Goal: Task Accomplishment & Management: Complete application form

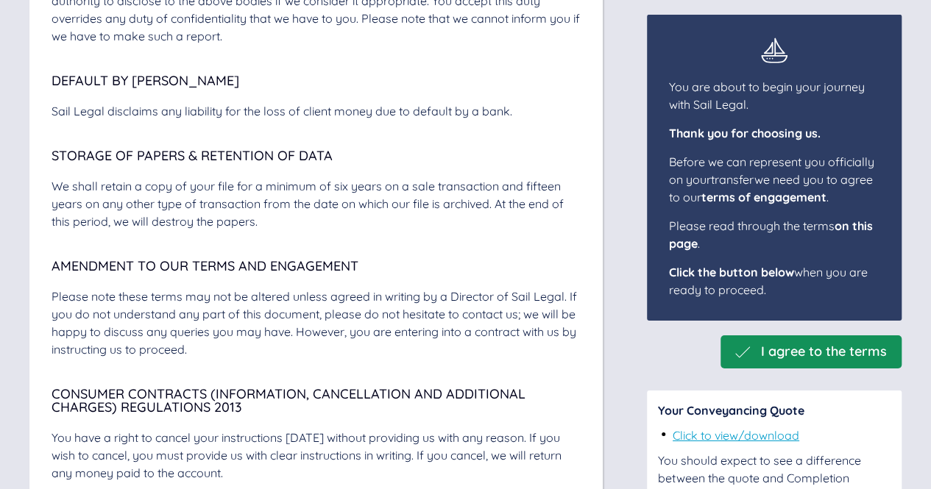
scroll to position [5264, 0]
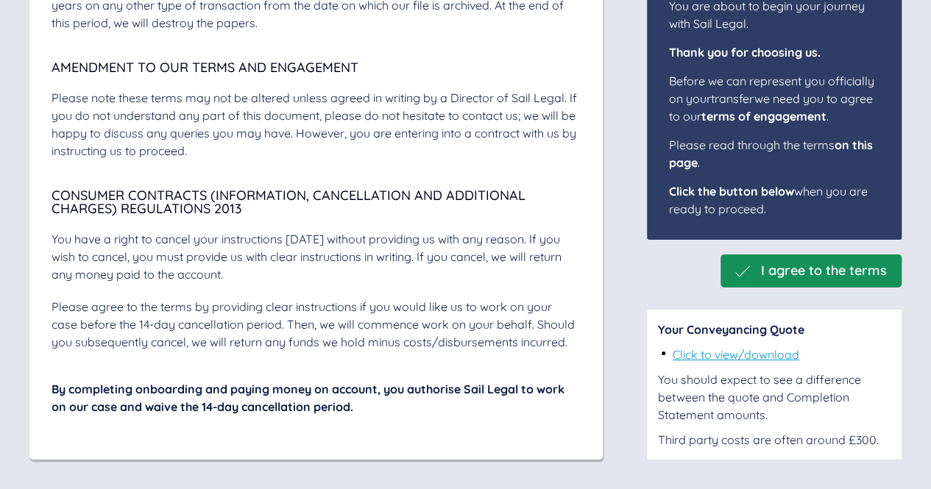
click at [823, 260] on div "I agree to the terms" at bounding box center [810, 271] width 181 height 33
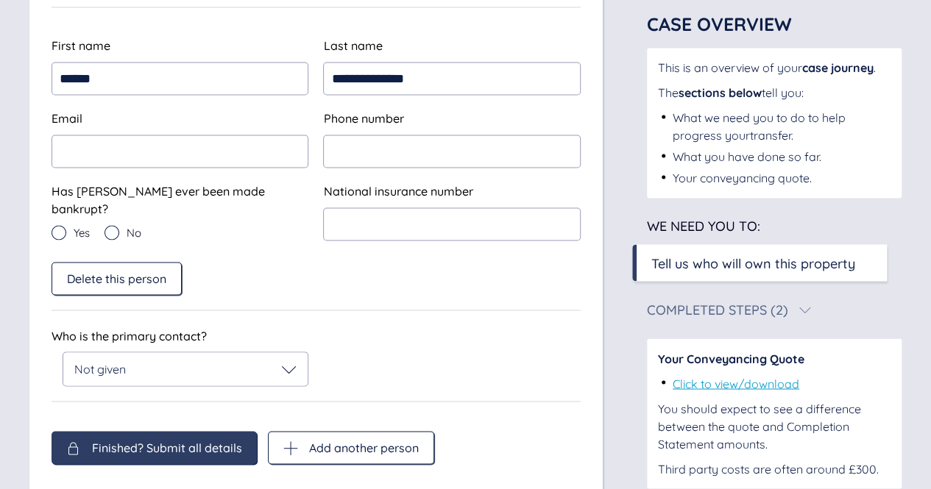
scroll to position [1159, 0]
click at [294, 365] on icon at bounding box center [289, 368] width 14 height 7
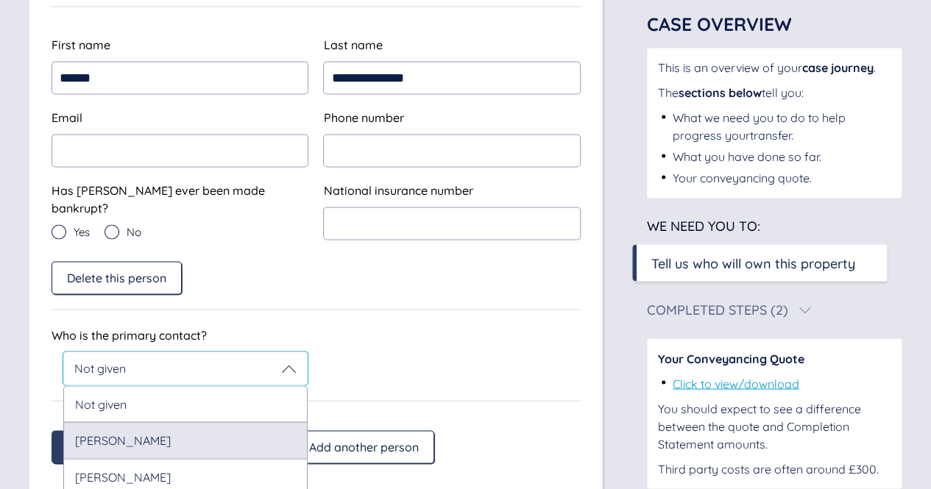
click at [238, 422] on div "[PERSON_NAME]" at bounding box center [185, 440] width 244 height 36
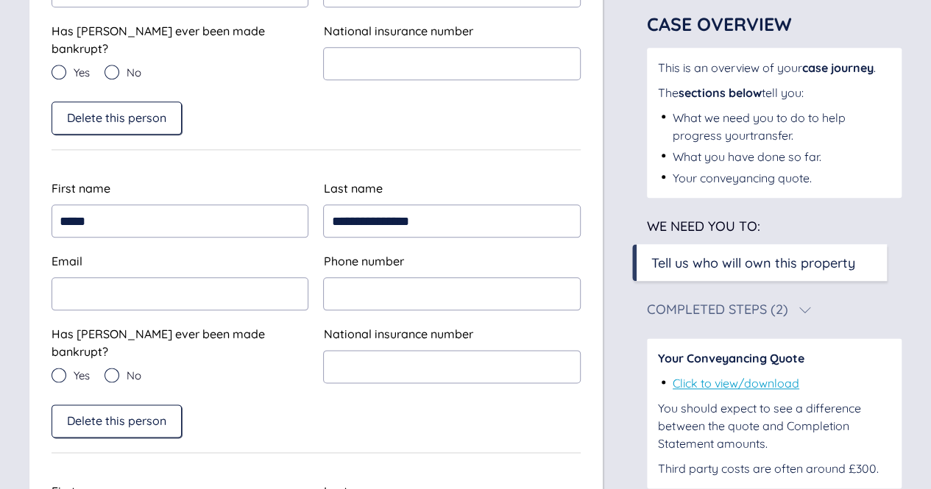
scroll to position [736, 0]
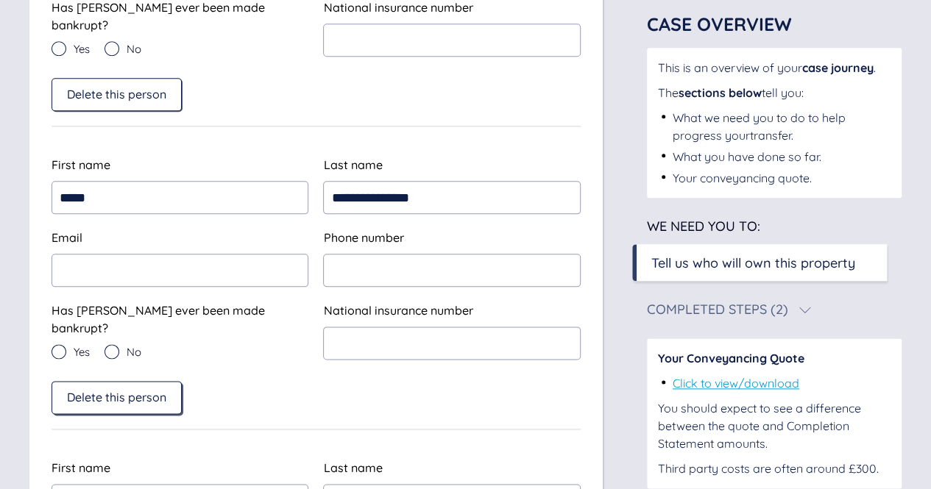
click at [150, 391] on span "Delete this person" at bounding box center [116, 397] width 99 height 13
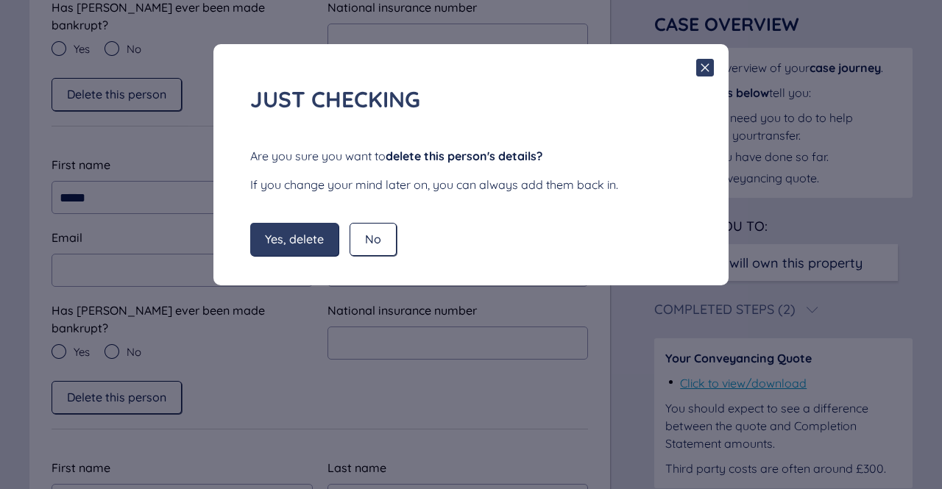
click at [306, 243] on span "Yes, delete" at bounding box center [294, 238] width 59 height 13
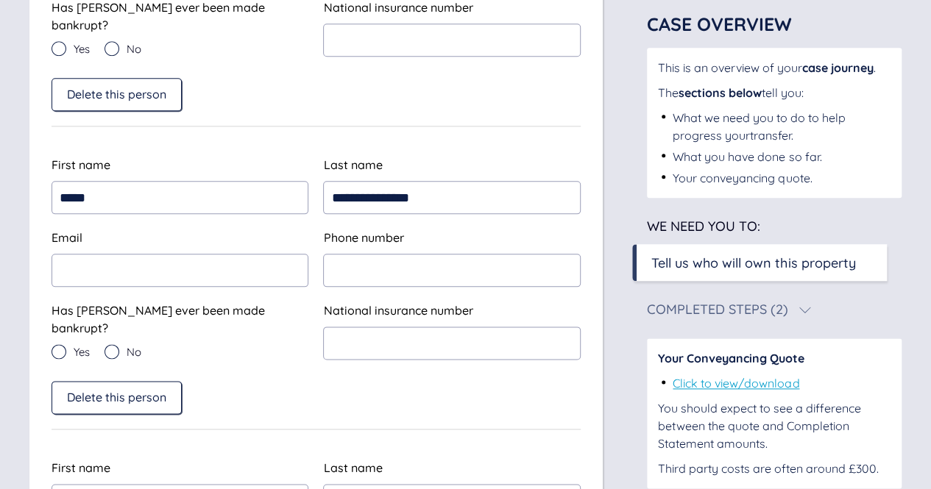
type input "*****"
type input "******"
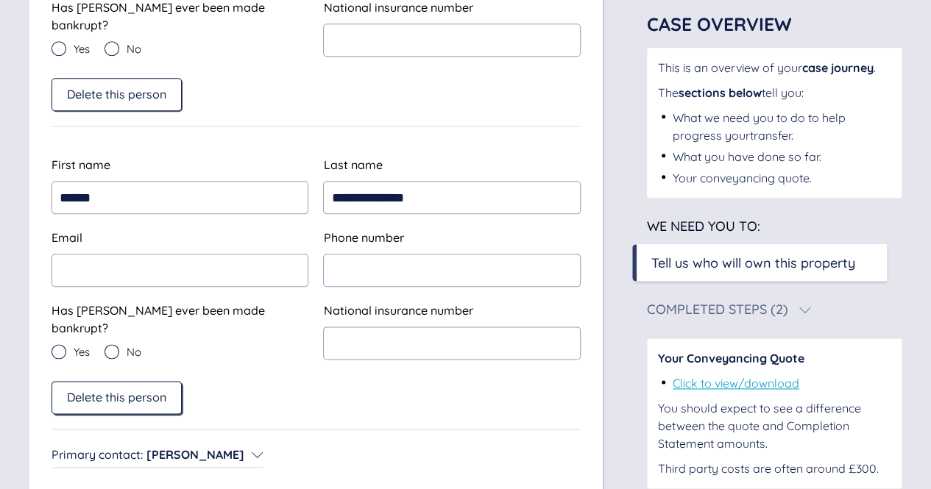
click at [152, 391] on span "Delete this person" at bounding box center [116, 397] width 99 height 13
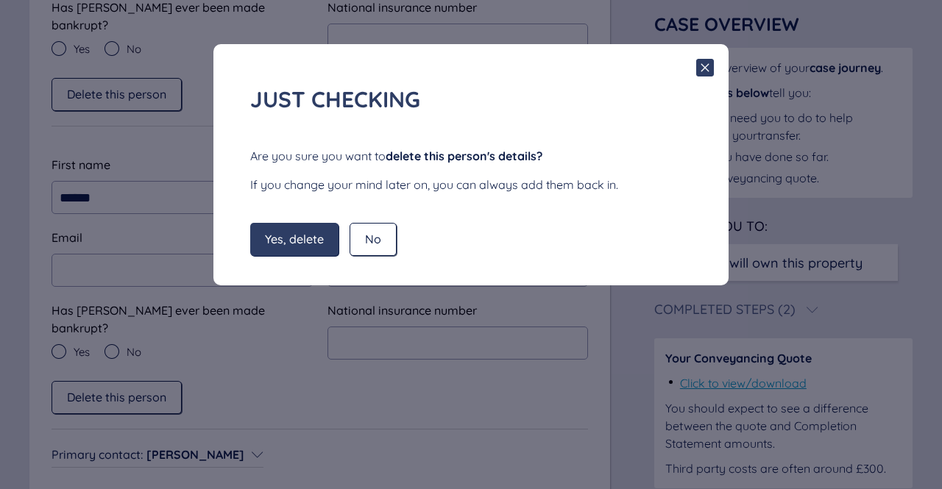
click at [316, 237] on span "Yes, delete" at bounding box center [294, 238] width 59 height 13
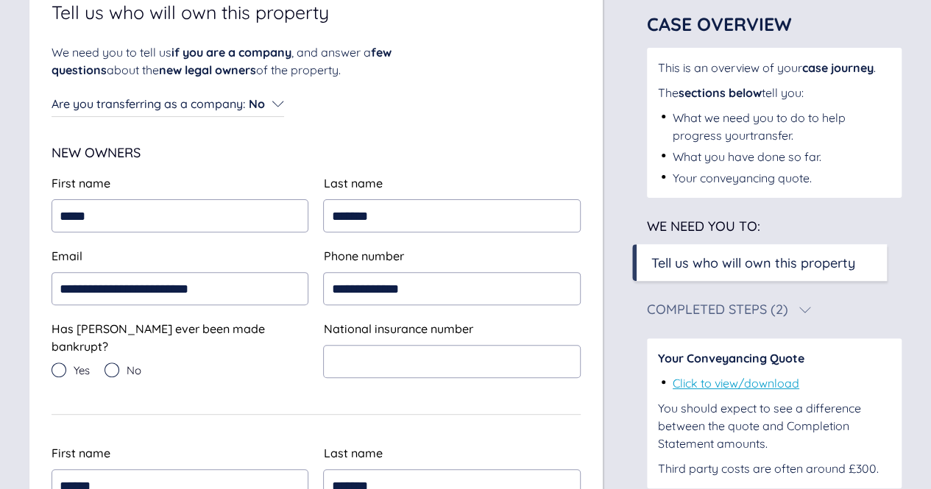
scroll to position [140, 0]
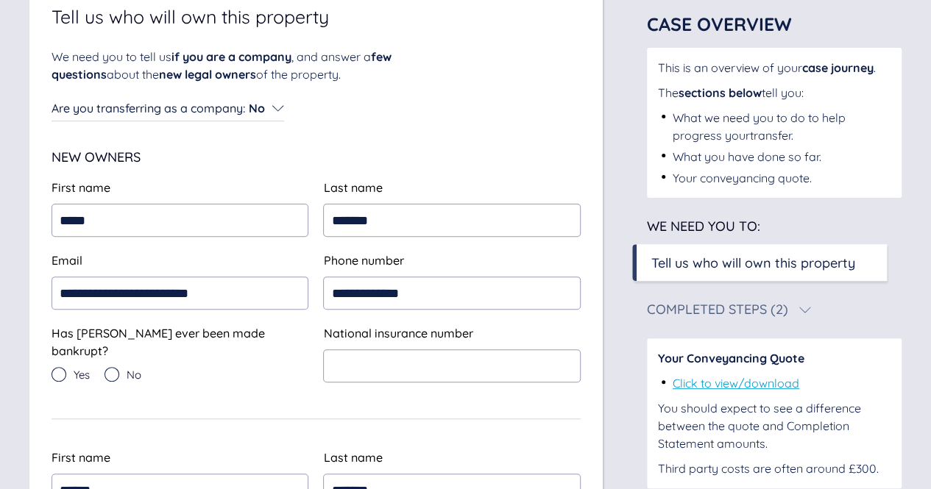
click at [111, 367] on icon at bounding box center [111, 374] width 15 height 15
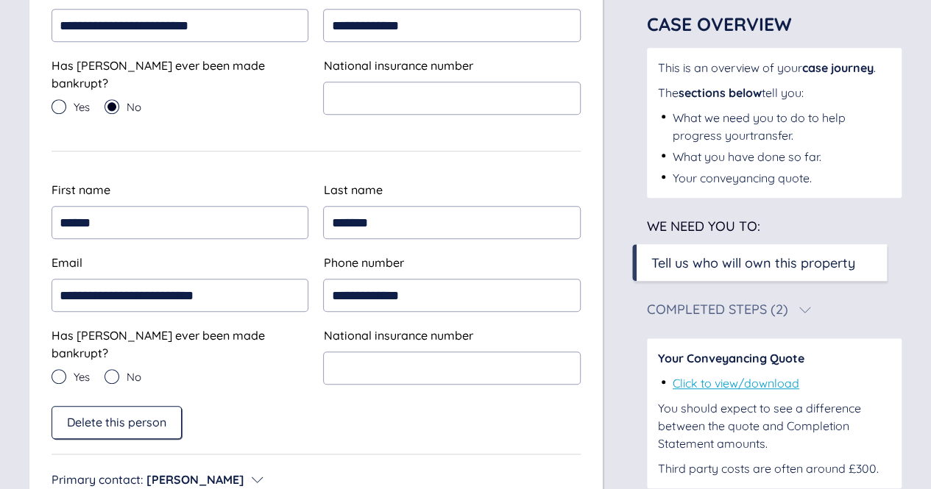
scroll to position [409, 0]
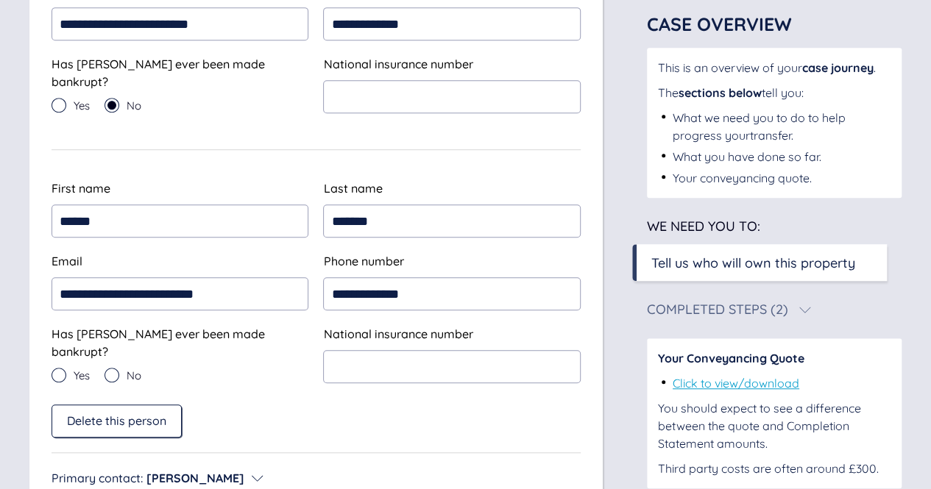
click at [119, 368] on icon at bounding box center [111, 375] width 15 height 15
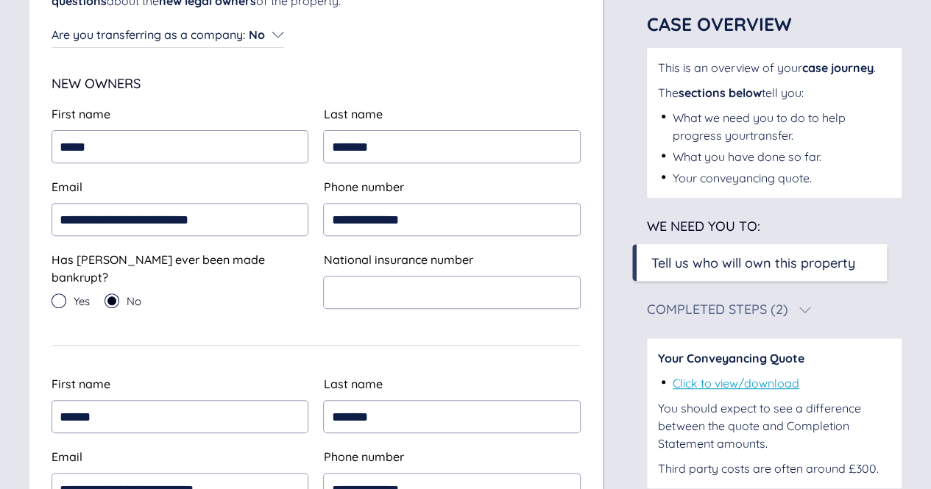
scroll to position [212, 0]
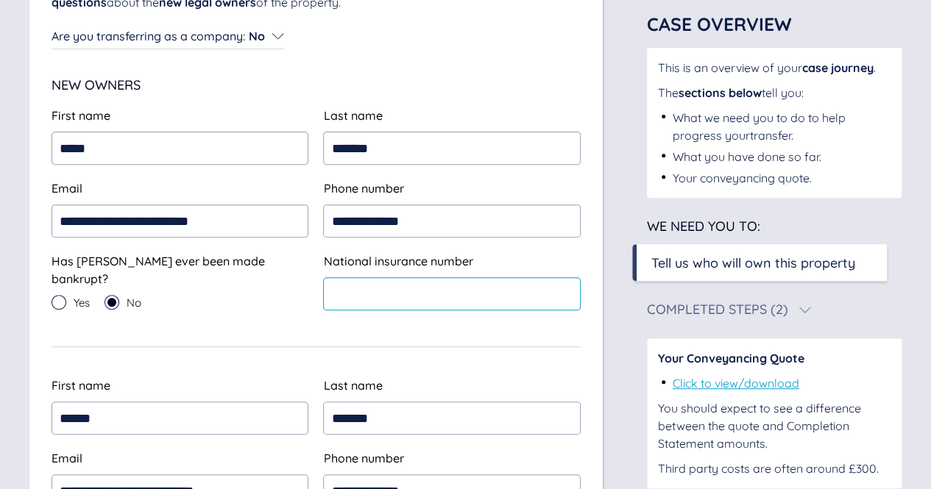
click at [390, 299] on input "text" at bounding box center [451, 293] width 257 height 33
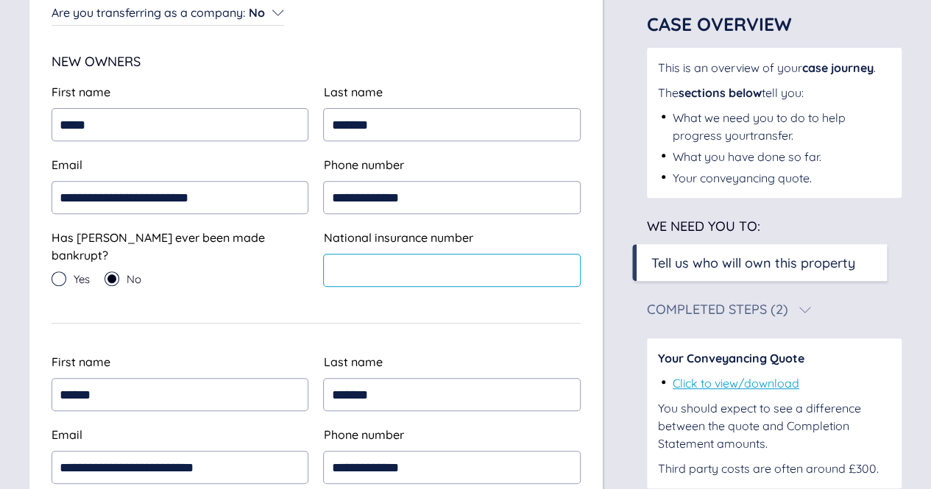
scroll to position [246, 0]
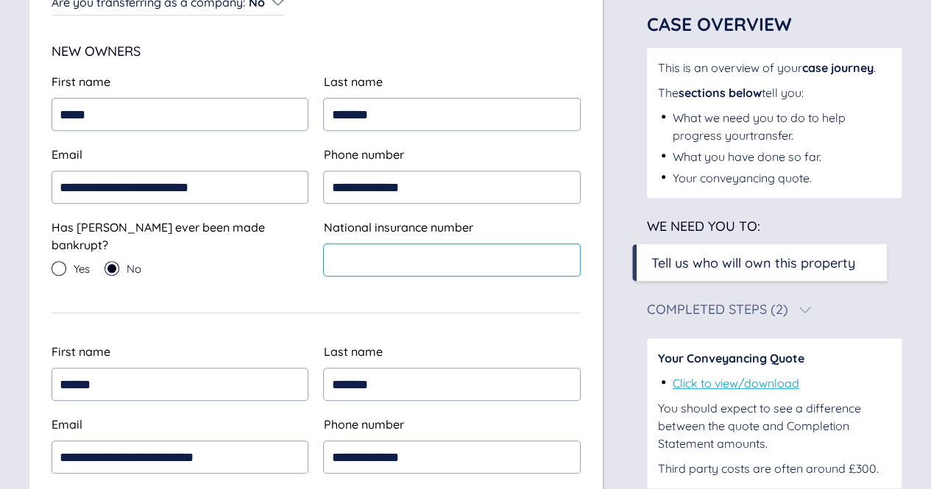
click at [374, 249] on input "text" at bounding box center [451, 260] width 257 height 33
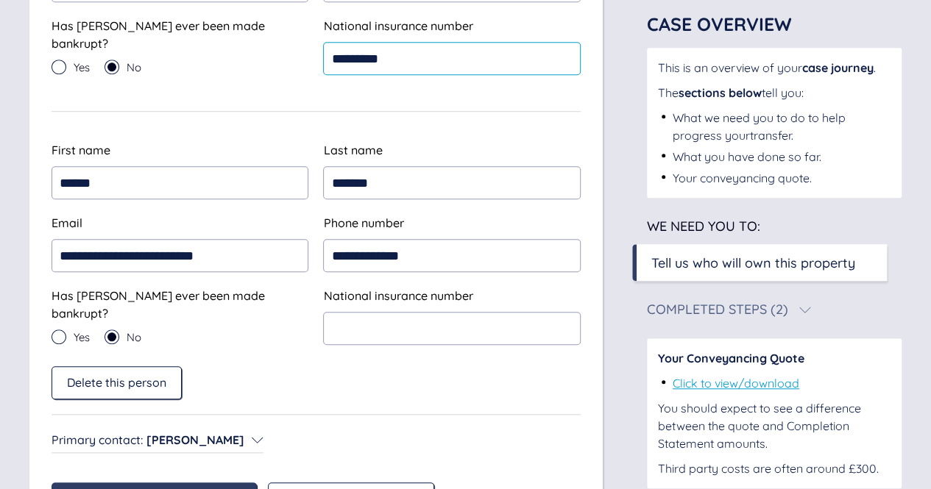
scroll to position [534, 0]
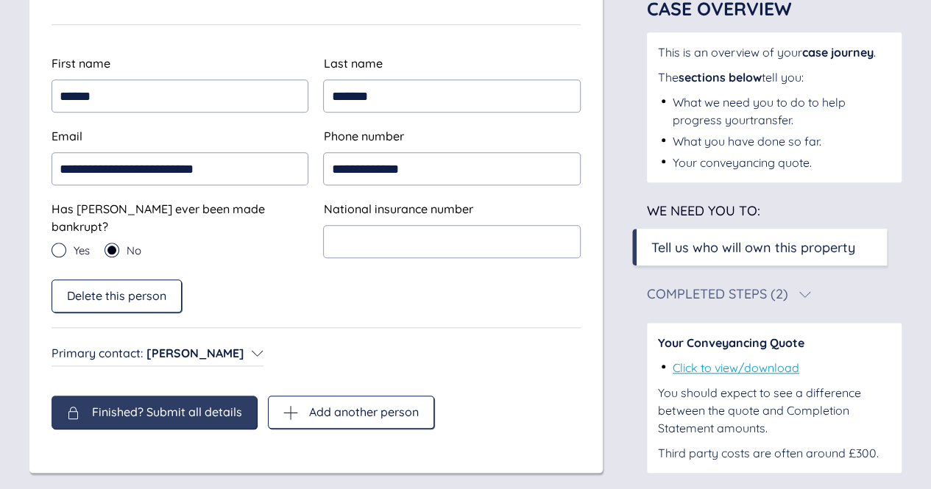
type input "*********"
click at [681, 240] on div "Tell us who will own this property" at bounding box center [753, 248] width 204 height 20
click at [231, 405] on span "Finished? Submit all details" at bounding box center [167, 411] width 150 height 13
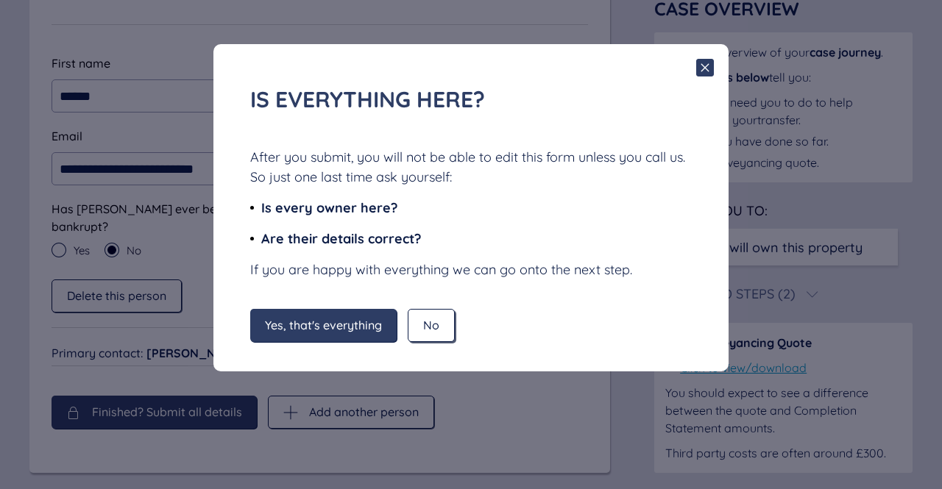
click at [439, 331] on span "No" at bounding box center [431, 325] width 16 height 13
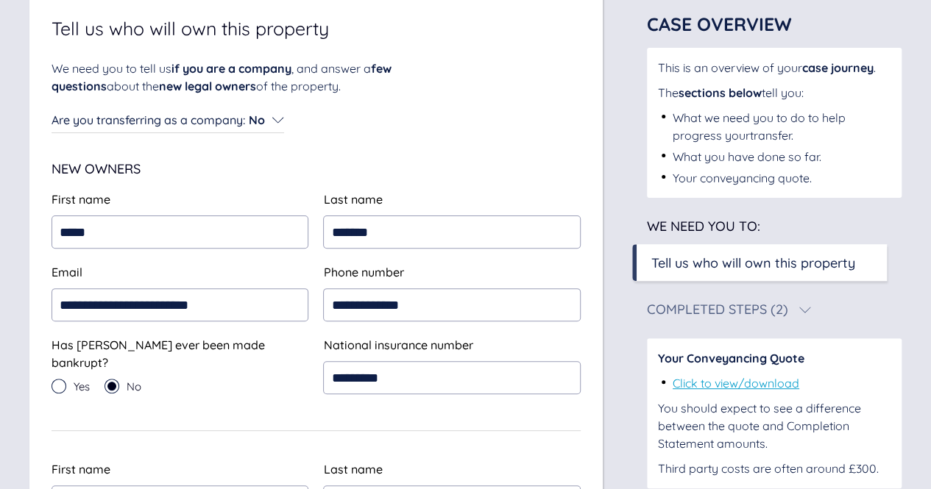
scroll to position [0, 0]
